Goal: Navigation & Orientation: Find specific page/section

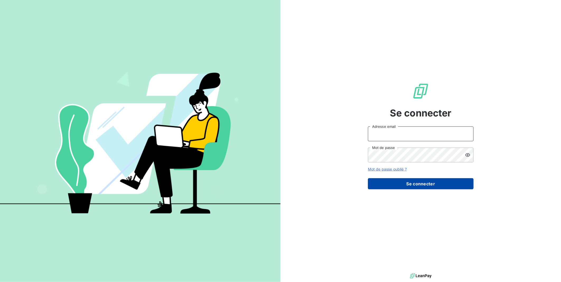
type input "[EMAIL_ADDRESS][PERSON_NAME][DOMAIN_NAME]"
click at [424, 184] on button "Se connecter" at bounding box center [421, 183] width 106 height 11
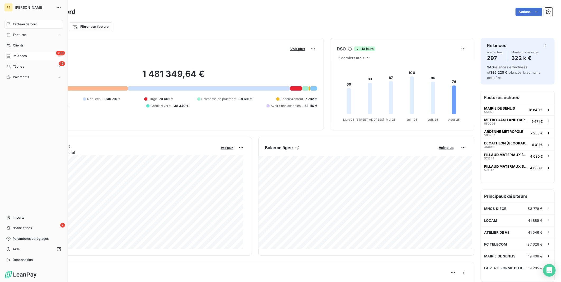
click at [20, 55] on span "Relances" at bounding box center [20, 56] width 14 height 5
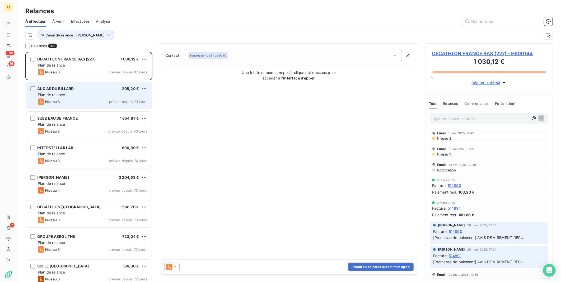
scroll to position [226, 123]
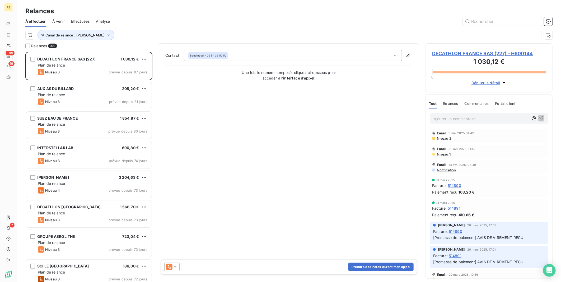
click at [356, 28] on div "Canal de relance : Appel" at bounding box center [288, 35] width 527 height 16
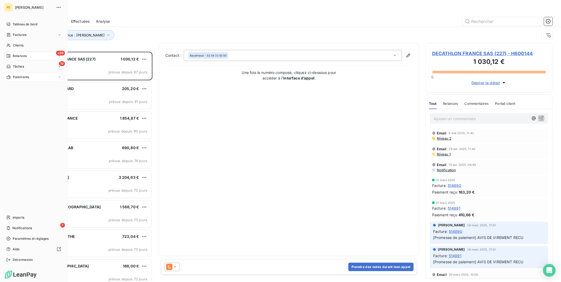
click at [27, 77] on span "Paiements" at bounding box center [21, 77] width 16 height 5
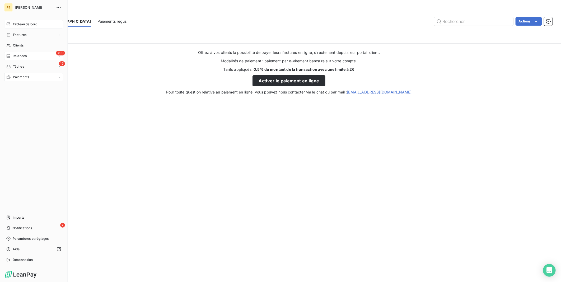
click at [34, 22] on span "Tableau de bord" at bounding box center [25, 24] width 25 height 5
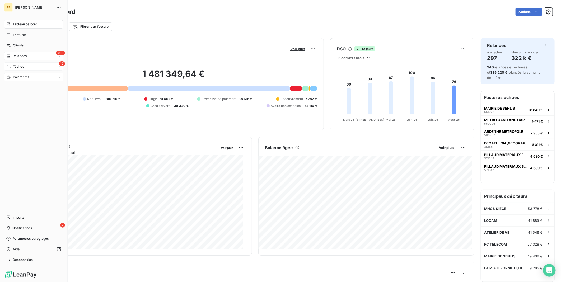
click at [58, 66] on icon at bounding box center [59, 66] width 3 height 3
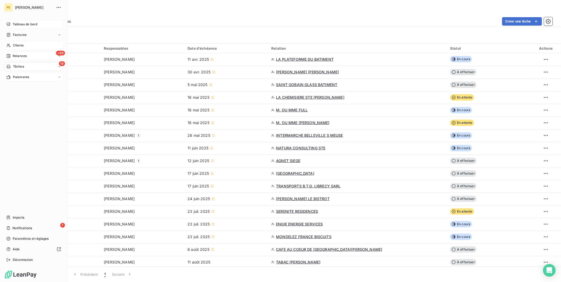
click at [16, 44] on span "Clients" at bounding box center [18, 45] width 11 height 5
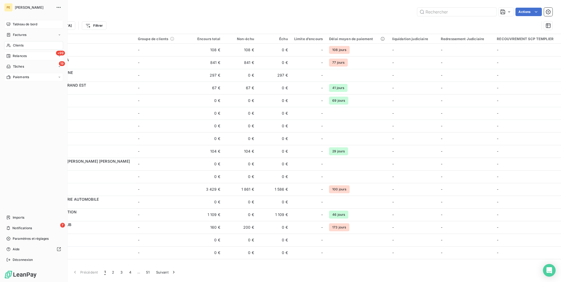
click at [26, 25] on span "Tableau de bord" at bounding box center [25, 24] width 25 height 5
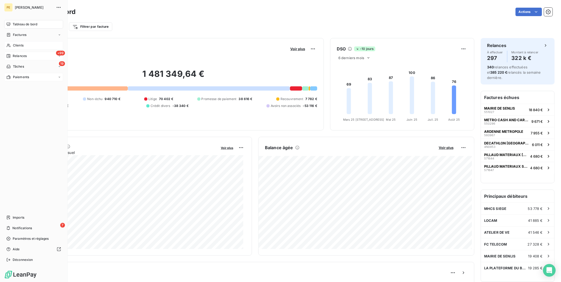
click at [36, 54] on div "+99 Relances" at bounding box center [33, 56] width 59 height 8
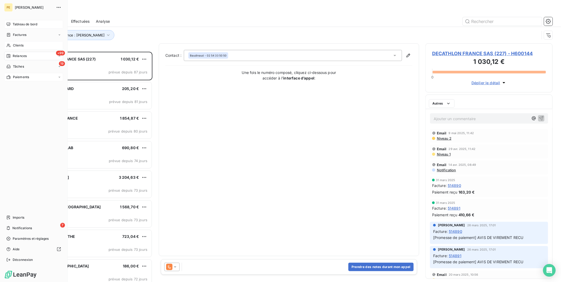
scroll to position [226, 123]
click at [28, 101] on div "Analyse" at bounding box center [37, 98] width 53 height 8
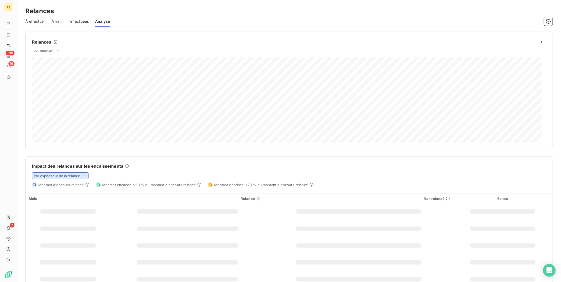
click at [79, 176] on span "Par expéditeur de la relance" at bounding box center [57, 176] width 46 height 4
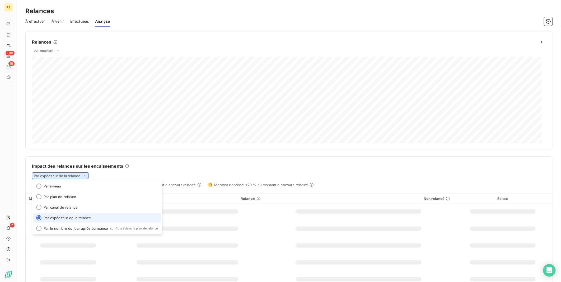
click at [79, 176] on span "Par expéditeur de la relance" at bounding box center [57, 176] width 46 height 4
